Goal: Task Accomplishment & Management: Manage account settings

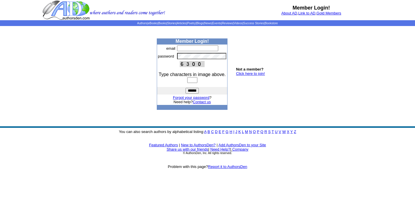
type input "**********"
click at [187, 81] on input "text" at bounding box center [192, 80] width 10 height 6
type input "****"
click at [185, 88] on input "******" at bounding box center [191, 91] width 13 height 6
